Goal: Find specific page/section: Locate item on page

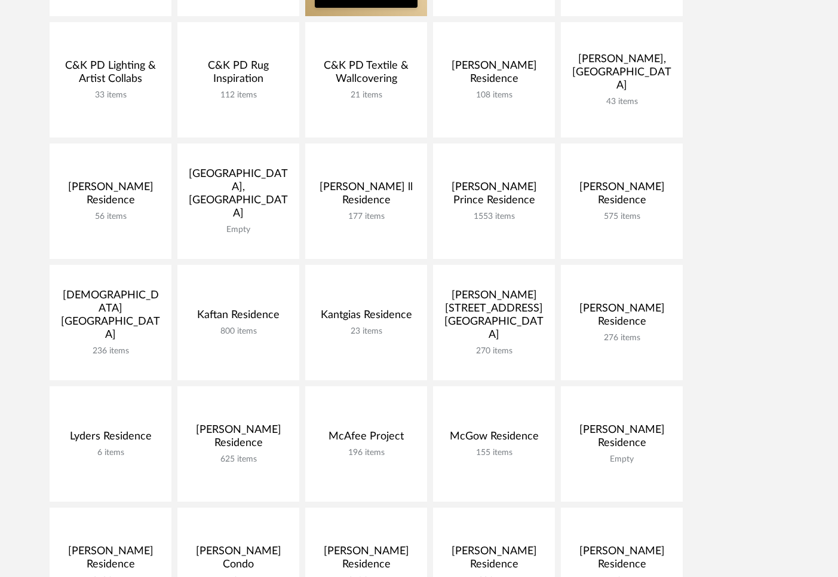
scroll to position [323, 0]
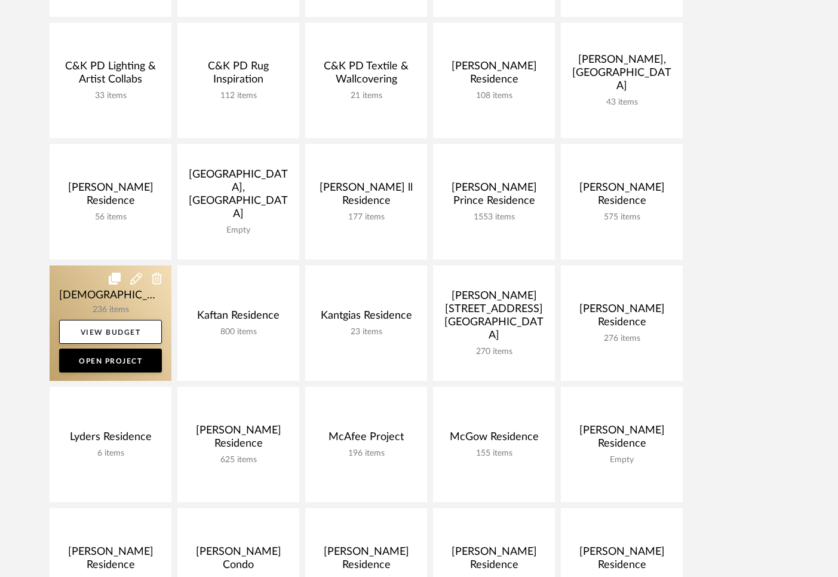
click at [106, 307] on link at bounding box center [111, 322] width 122 height 115
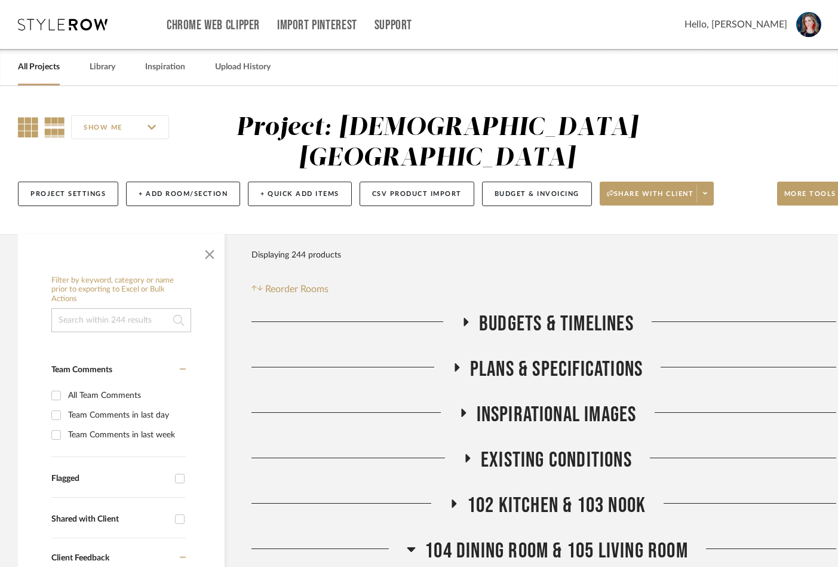
click at [22, 126] on icon at bounding box center [28, 127] width 20 height 20
drag, startPoint x: 206, startPoint y: 250, endPoint x: 217, endPoint y: 255, distance: 12.1
click at [206, 250] on span "button" at bounding box center [209, 252] width 29 height 29
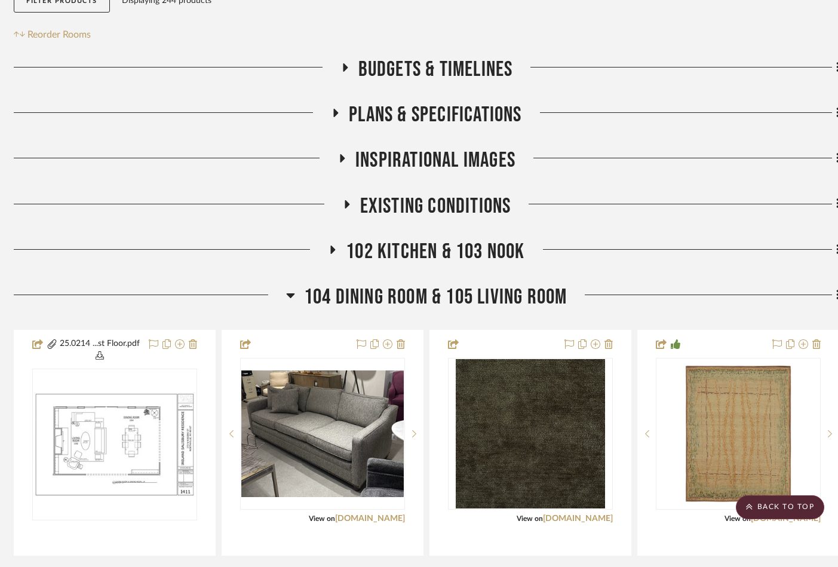
scroll to position [258, 4]
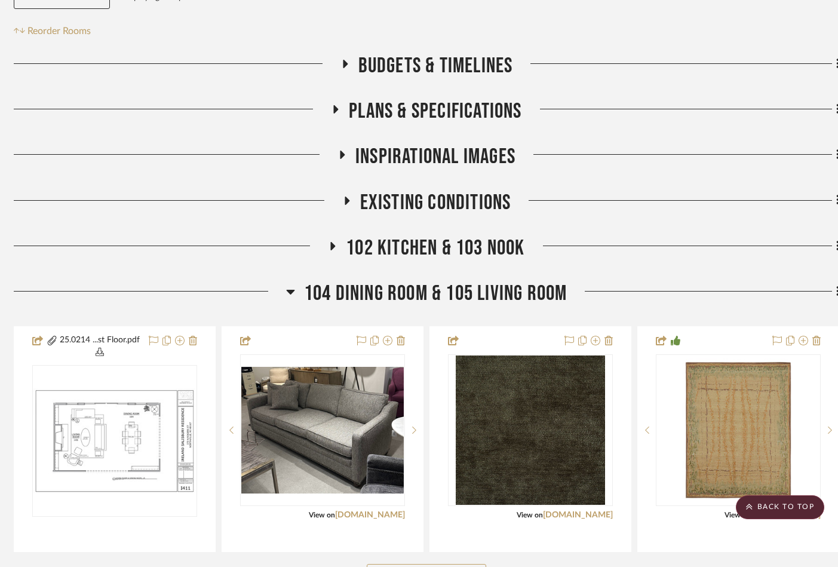
click at [326, 250] on icon at bounding box center [333, 245] width 14 height 9
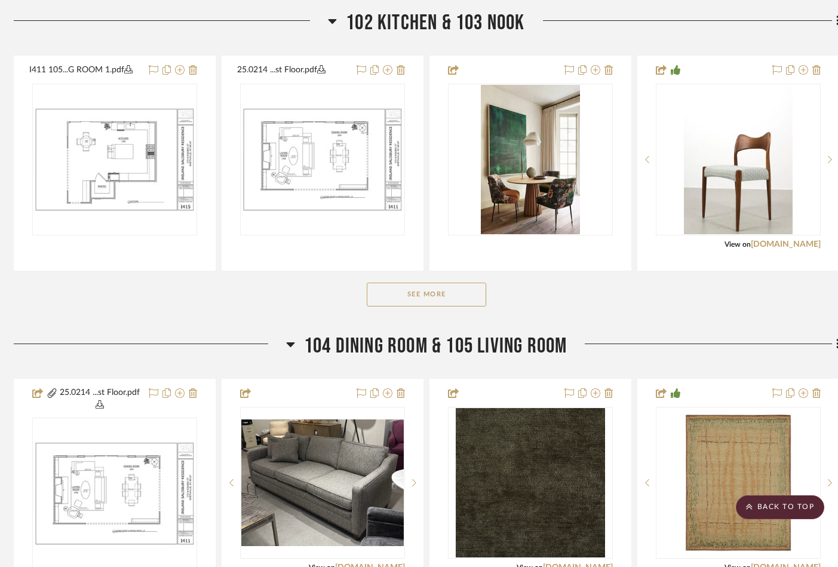
scroll to position [483, 4]
click at [386, 297] on button "See More" at bounding box center [427, 295] width 120 height 24
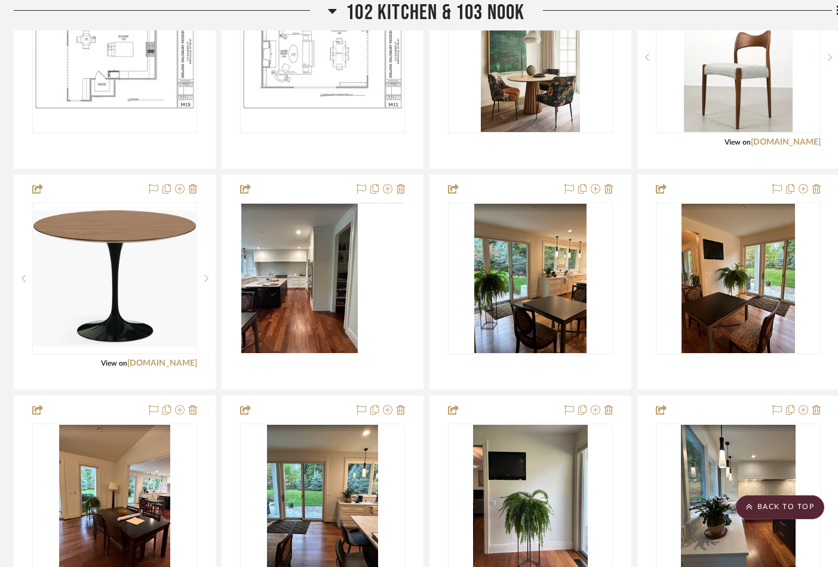
scroll to position [596, 4]
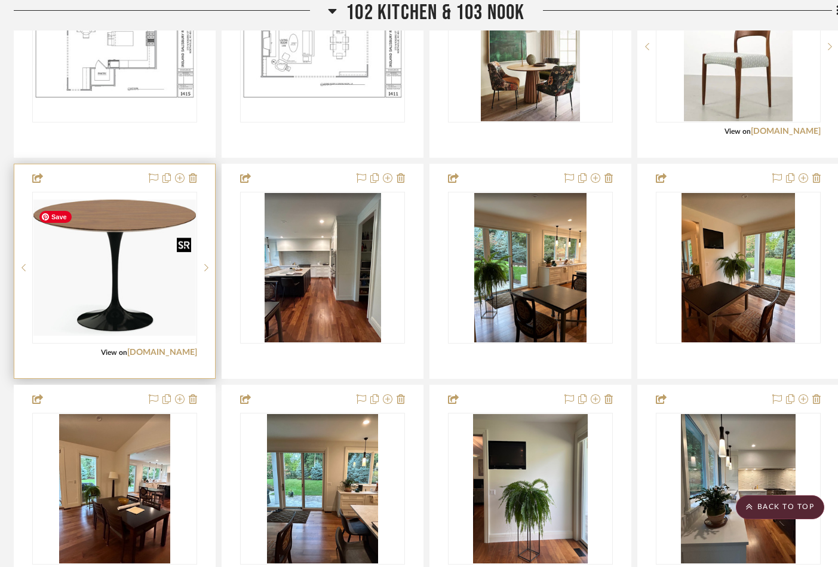
click at [0, 0] on img at bounding box center [0, 0] width 0 height 0
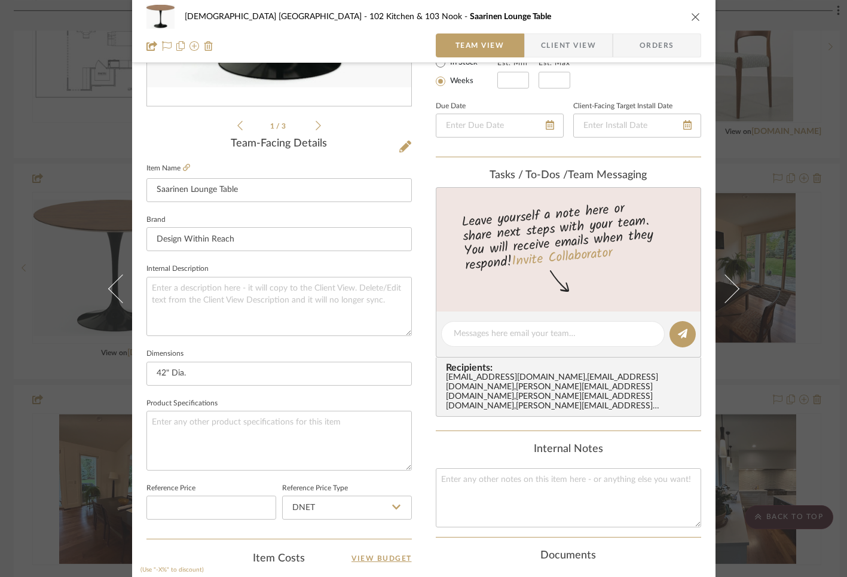
scroll to position [0, 0]
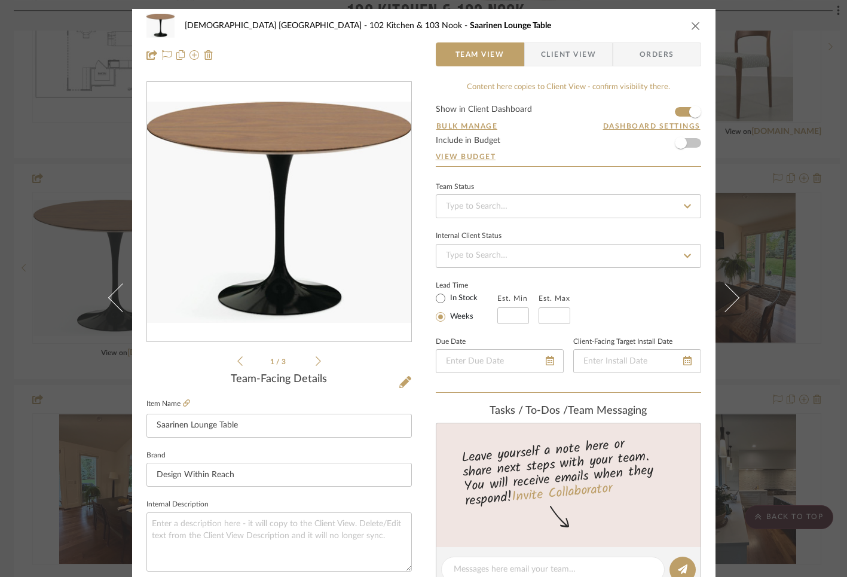
click at [691, 26] on icon "close" at bounding box center [696, 26] width 10 height 10
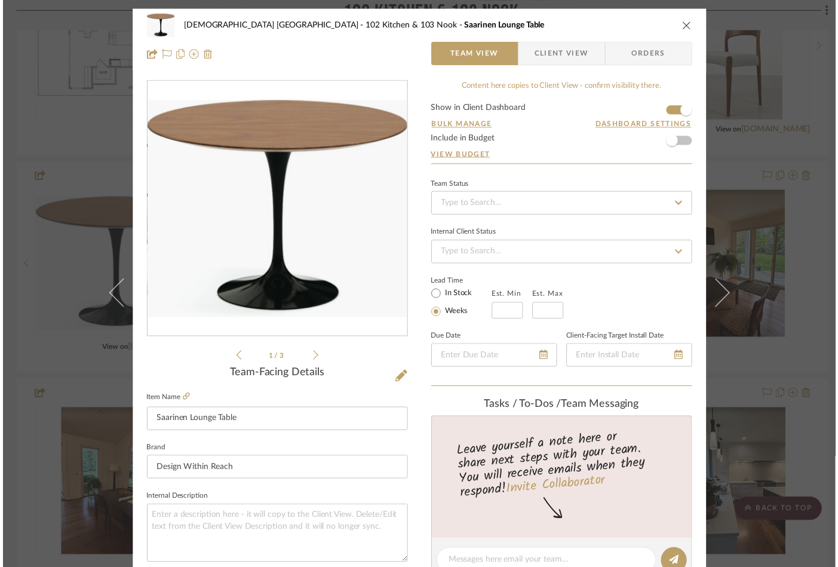
scroll to position [596, 4]
